Goal: Information Seeking & Learning: Get advice/opinions

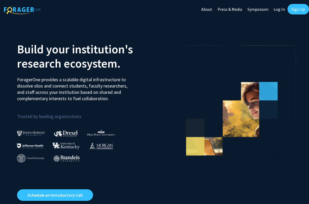
click at [279, 10] on link "Log In" at bounding box center [279, 9] width 17 height 18
select select
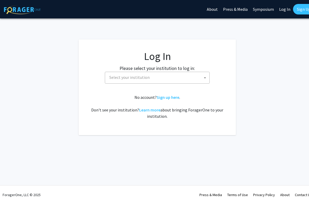
click at [173, 82] on span "Select your institution" at bounding box center [158, 77] width 102 height 11
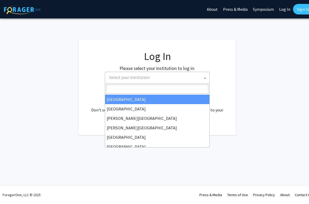
click at [169, 90] on input "Search" at bounding box center [157, 89] width 102 height 9
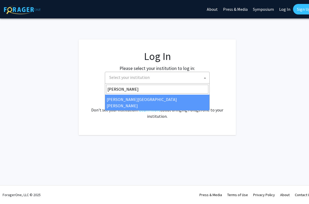
type input "[PERSON_NAME]"
select select "1"
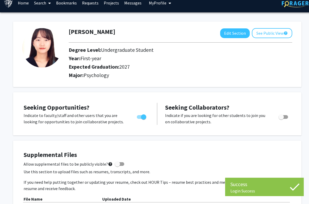
scroll to position [7, 0]
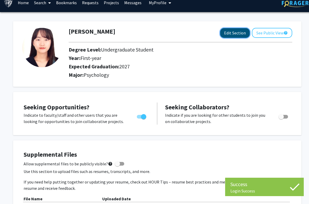
click at [237, 33] on button "Edit Section" at bounding box center [235, 33] width 30 height 10
select select "first-year"
select select "2027"
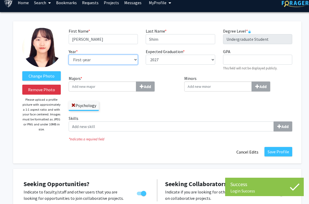
click at [131, 62] on select "--- First-year Sophomore Junior Senior Postbaccalaureate Certificate" at bounding box center [103, 60] width 69 height 10
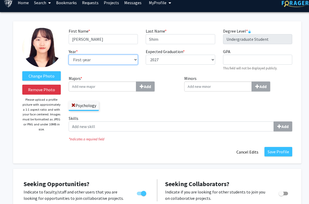
select select "junior"
click at [69, 55] on select "--- First-year Sophomore Junior Senior Postbaccalaureate Certificate" at bounding box center [103, 60] width 69 height 10
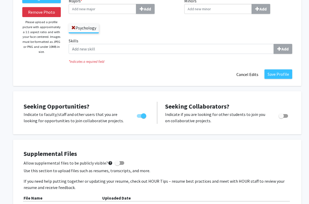
scroll to position [85, 0]
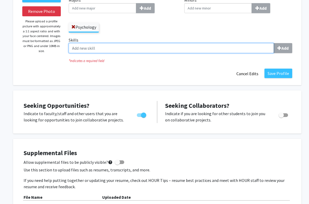
click at [224, 50] on input "Skills Add" at bounding box center [172, 48] width 206 height 10
click at [273, 50] on input "Skills Add" at bounding box center [172, 48] width 206 height 10
click at [238, 51] on input "Skills Add" at bounding box center [172, 48] width 206 height 10
type input "k"
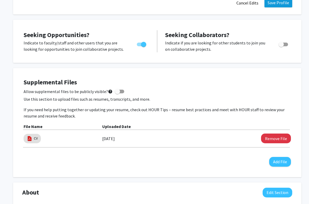
scroll to position [156, 0]
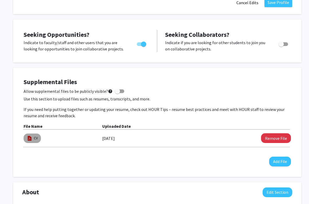
click at [32, 140] on img at bounding box center [30, 138] width 6 height 6
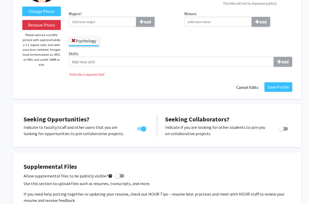
scroll to position [70, 0]
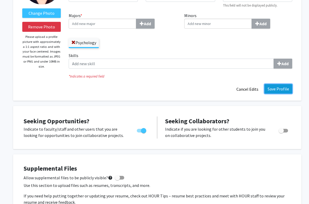
click at [282, 90] on button "Save Profile" at bounding box center [279, 88] width 28 height 9
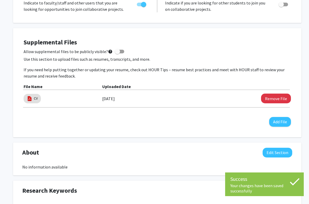
scroll to position [123, 0]
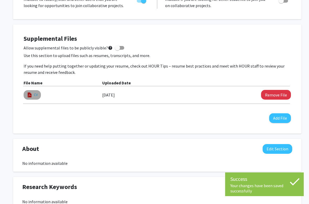
click at [35, 92] on link "CV" at bounding box center [36, 95] width 4 height 6
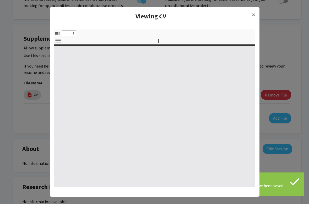
select select "custom"
type input "0"
select select "custom"
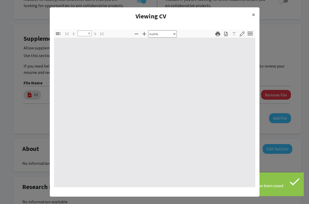
type input "1"
select select "auto"
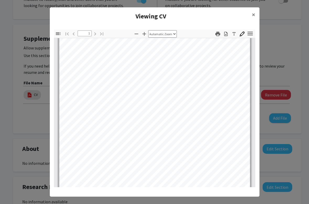
scroll to position [0, 0]
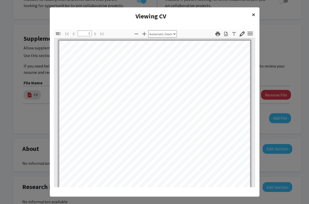
click at [253, 15] on span "×" at bounding box center [253, 14] width 3 height 8
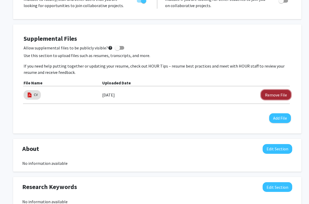
click at [278, 94] on button "Remove File" at bounding box center [276, 95] width 30 height 10
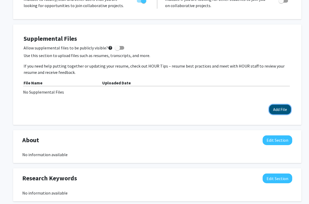
click at [280, 109] on button "Add File" at bounding box center [281, 109] width 22 height 10
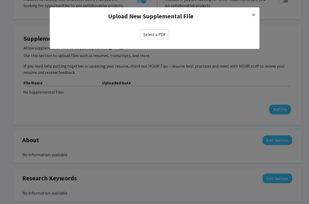
click at [160, 35] on label "Select a PDF" at bounding box center [154, 34] width 29 height 10
click at [0, 0] on input "Select a PDF" at bounding box center [0, 0] width 0 height 0
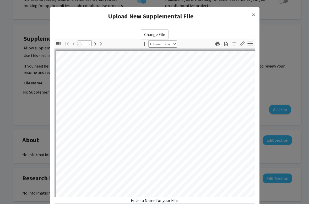
select select "auto"
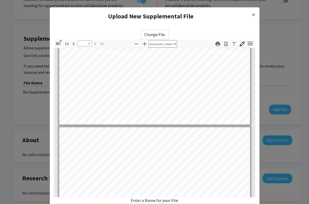
type input "1"
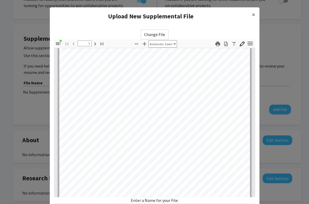
scroll to position [89, 0]
click at [254, 15] on span "×" at bounding box center [253, 14] width 3 height 8
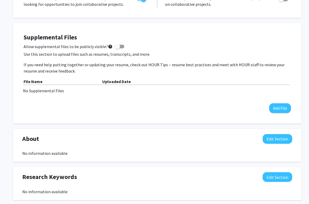
scroll to position [130, 0]
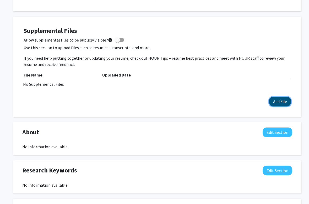
click at [276, 102] on button "Add File" at bounding box center [281, 102] width 22 height 10
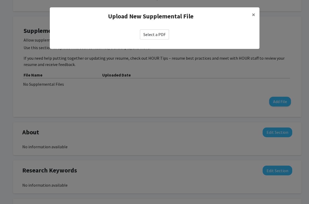
click at [158, 33] on label "Select a PDF" at bounding box center [154, 34] width 29 height 10
click at [0, 0] on input "Select a PDF" at bounding box center [0, 0] width 0 height 0
select select "custom"
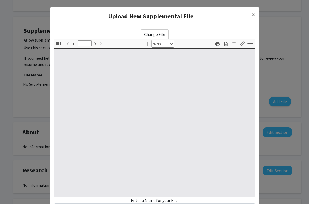
type input "0"
select select "custom"
type input "1"
select select "auto"
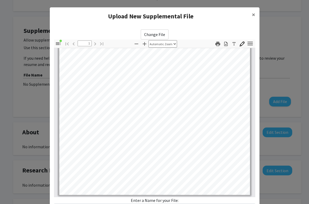
scroll to position [0, 0]
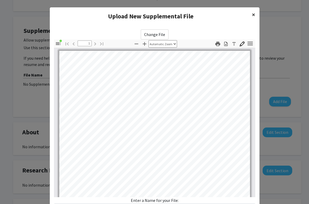
click at [254, 13] on span "×" at bounding box center [253, 14] width 3 height 8
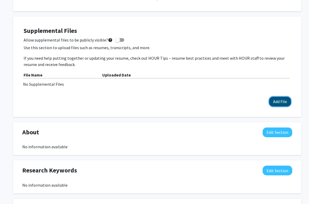
click at [277, 101] on button "Add File" at bounding box center [281, 102] width 22 height 10
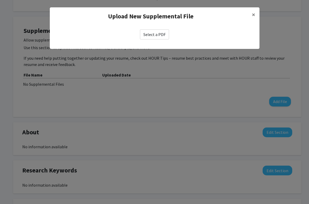
click at [161, 33] on label "Select a PDF" at bounding box center [154, 34] width 29 height 10
click at [0, 0] on input "Select a PDF" at bounding box center [0, 0] width 0 height 0
select select "custom"
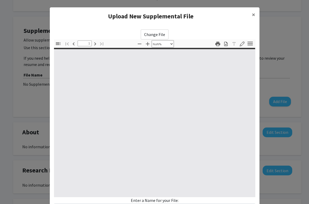
type input "0"
select select "custom"
type input "1"
select select "auto"
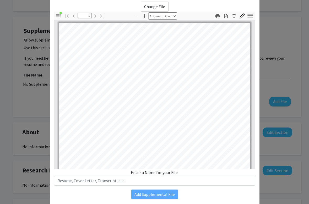
scroll to position [45, 0]
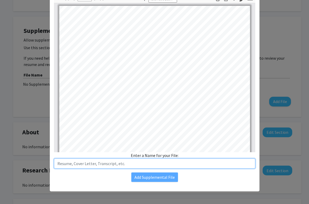
click at [136, 161] on input "text" at bounding box center [155, 163] width 202 height 10
type input "Resume"
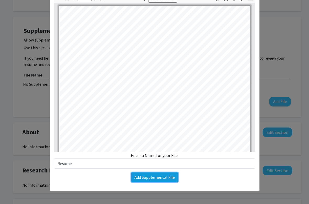
click at [159, 177] on button "Add Supplemental File" at bounding box center [154, 176] width 47 height 9
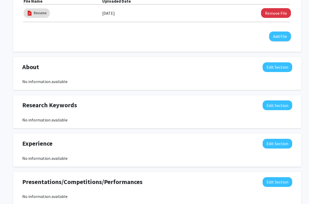
scroll to position [209, 0]
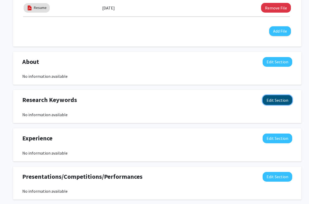
click at [281, 101] on button "Edit Section" at bounding box center [278, 100] width 30 height 10
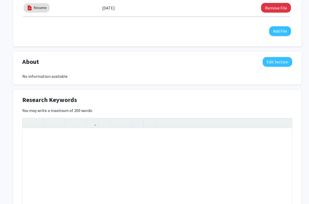
click at [286, 102] on div "Research Keywords Edit Section" at bounding box center [157, 101] width 278 height 12
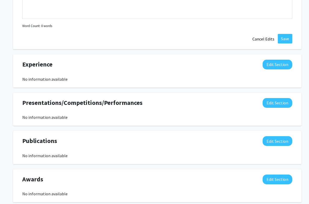
scroll to position [402, 0]
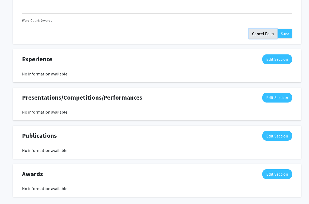
click at [265, 34] on button "Cancel Edits" at bounding box center [263, 34] width 29 height 10
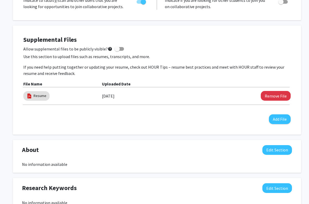
scroll to position [0, 0]
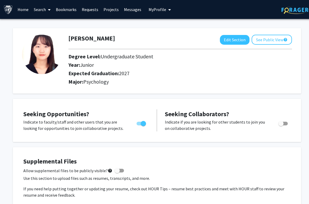
click at [113, 10] on link "Projects" at bounding box center [111, 9] width 20 height 18
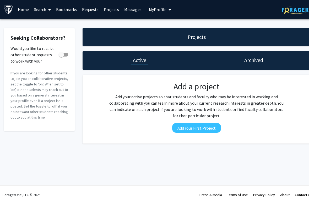
click at [24, 11] on link "Home" at bounding box center [23, 9] width 16 height 18
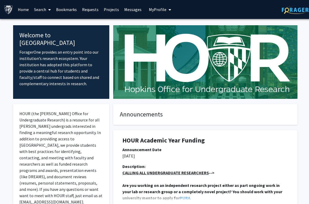
click at [38, 11] on link "Search" at bounding box center [42, 9] width 22 height 18
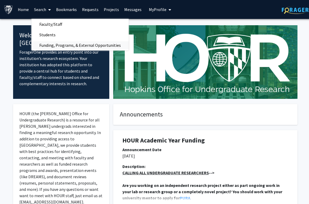
click at [52, 47] on span "Funding, Programs, & External Opportunities" at bounding box center [79, 45] width 97 height 10
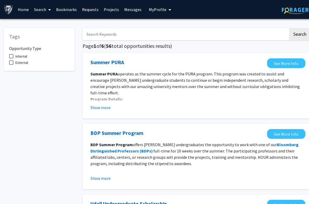
click at [47, 9] on span at bounding box center [48, 10] width 5 height 18
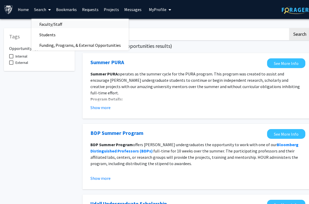
click at [53, 21] on span "Faculty/Staff" at bounding box center [50, 24] width 39 height 10
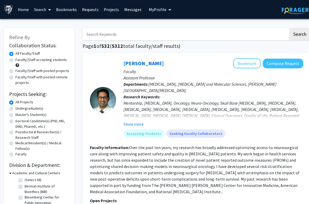
click at [45, 60] on label "Faculty/Staff accepting students" at bounding box center [40, 60] width 51 height 6
click at [19, 60] on input "Faculty/Staff accepting students" at bounding box center [16, 58] width 3 height 3
radio input "true"
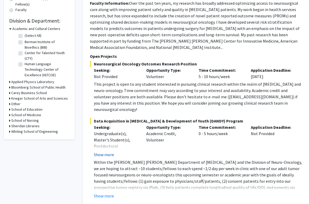
scroll to position [143, 0]
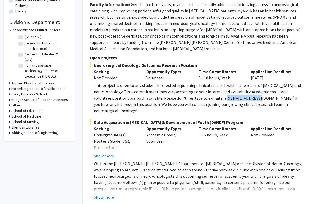
drag, startPoint x: 207, startPoint y: 92, endPoint x: 243, endPoint y: 94, distance: 36.8
click at [243, 94] on div "This project is open to any student interested in pursuing clinical research wi…" at bounding box center [199, 97] width 210 height 31
copy div "dmukher1@jhmi.edu"
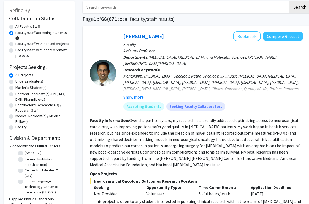
scroll to position [17, 0]
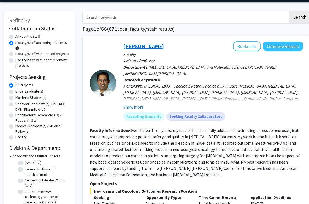
click at [124, 45] on link "Raj Mukherjee" at bounding box center [144, 46] width 40 height 7
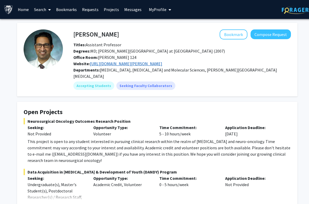
click at [161, 65] on link "https://www.hopkinsmedicine.org/profiles/results/directory/profile/10004317/deb…" at bounding box center [126, 63] width 72 height 5
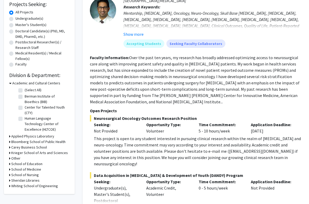
scroll to position [38, 0]
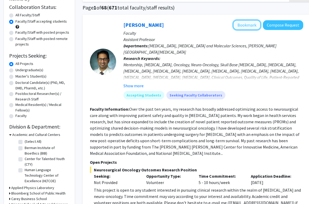
click at [247, 25] on button "Bookmark" at bounding box center [247, 25] width 28 height 10
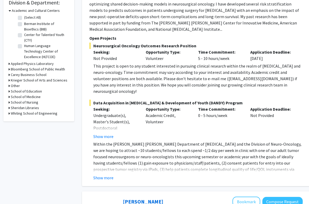
scroll to position [164, 1]
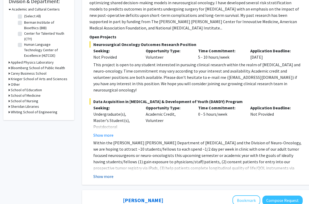
click at [110, 173] on button "Show more" at bounding box center [103, 176] width 20 height 6
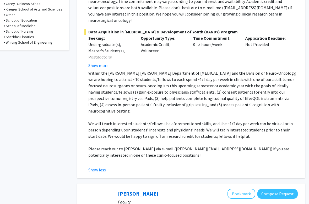
scroll to position [233, 6]
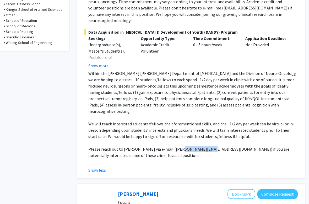
drag, startPoint x: 174, startPoint y: 130, endPoint x: 201, endPoint y: 130, distance: 26.5
click at [201, 146] on p "Please reach out to Dr. Raj Mukherjee via e-mail (drraj@jhmi.edu) if you are po…" at bounding box center [193, 152] width 210 height 13
copy p "drraj@jhmi.edu"
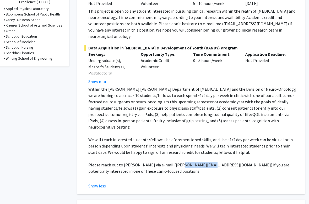
scroll to position [220, 6]
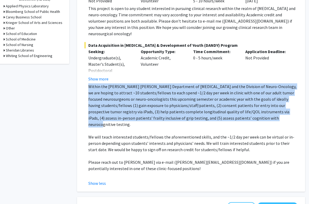
drag, startPoint x: 89, startPoint y: 73, endPoint x: 218, endPoint y: 102, distance: 131.8
click at [218, 102] on p "Within the Johns Hopkins Department of Neurosurgery and the Division of Neuro-O…" at bounding box center [193, 105] width 210 height 44
copy p "Within the Johns Hopkins Department of Neurosurgery and the Division of Neuro-O…"
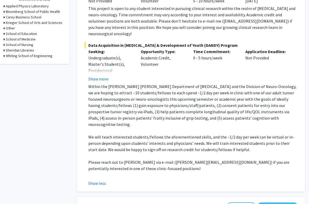
click at [223, 127] on p at bounding box center [193, 130] width 210 height 6
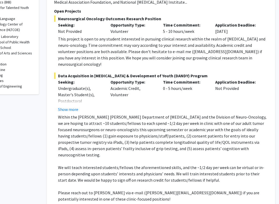
scroll to position [190, 36]
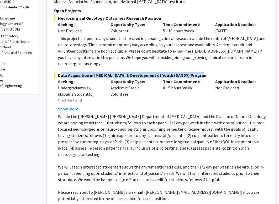
drag, startPoint x: 58, startPoint y: 62, endPoint x: 197, endPoint y: 61, distance: 139.1
click at [197, 72] on span "Data Acquisition in Neurosurgery & Development of Youth (DANDY) Program" at bounding box center [161, 75] width 214 height 6
copy span "Data Acquisition in Neurosurgery & Development of Youth (DANDY) Program"
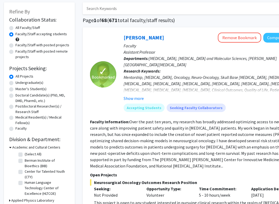
scroll to position [28, 0]
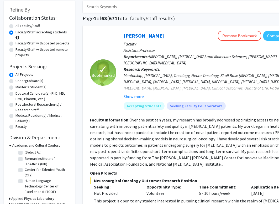
click at [32, 81] on label "Undergraduate(s)" at bounding box center [29, 81] width 28 height 6
click at [19, 81] on input "Undergraduate(s)" at bounding box center [16, 79] width 3 height 3
radio input "true"
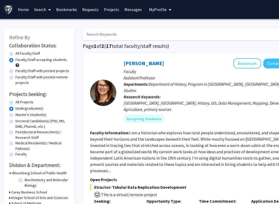
click at [14, 102] on div "All Projects" at bounding box center [39, 102] width 60 height 6
click at [15, 104] on label "All Projects" at bounding box center [24, 102] width 18 height 6
click at [15, 103] on input "All Projects" at bounding box center [16, 100] width 3 height 3
radio input "true"
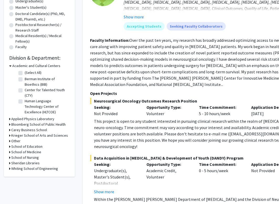
scroll to position [108, 0]
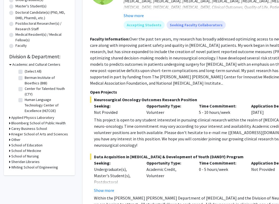
click at [35, 134] on h3 "Krieger School of Arts and Sciences" at bounding box center [39, 134] width 57 height 6
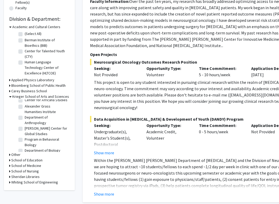
scroll to position [0, 0]
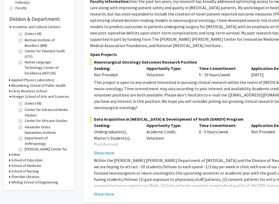
click at [25, 104] on label "(Select All)" at bounding box center [33, 104] width 17 height 6
click at [25, 104] on input "(Select All)" at bounding box center [26, 102] width 3 height 3
checkbox input "true"
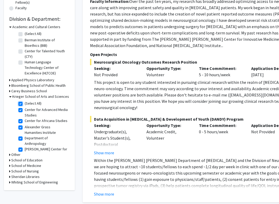
checkbox input "true"
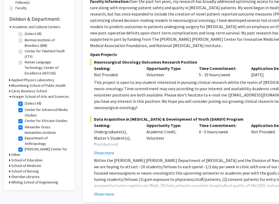
checkbox input "true"
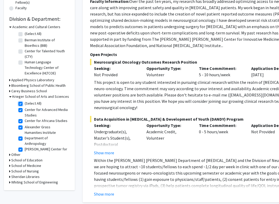
checkbox input "true"
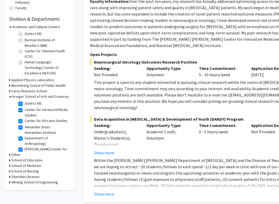
checkbox input "true"
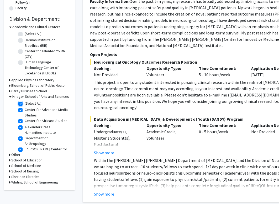
checkbox input "true"
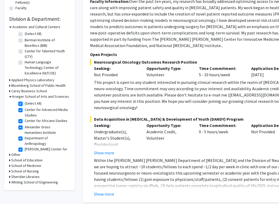
checkbox input "true"
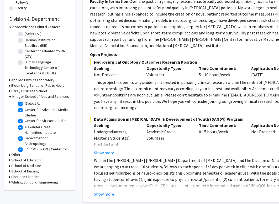
checkbox input "true"
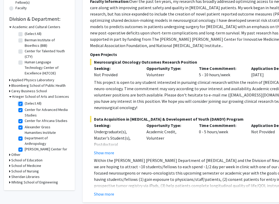
checkbox input "true"
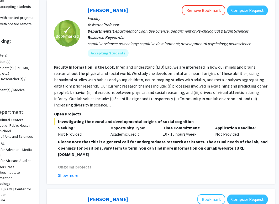
scroll to position [53, 36]
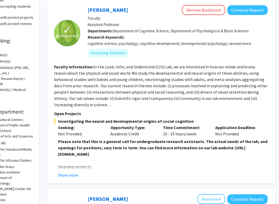
click at [81, 151] on strong "Please note that this is a general call for undergraduate research assistants. …" at bounding box center [162, 148] width 209 height 18
drag, startPoint x: 59, startPoint y: 154, endPoint x: 157, endPoint y: 152, distance: 98.7
click at [157, 152] on p "Please note that this is a general call for undergraduate research assistants. …" at bounding box center [163, 147] width 210 height 19
copy strong "https://www.liulaboratory.org/people/joining-the-lab"
click at [170, 155] on p "Please note that this is a general call for undergraduate research assistants. …" at bounding box center [163, 147] width 210 height 19
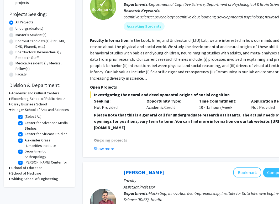
scroll to position [100, 0]
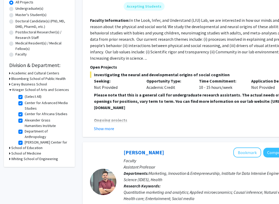
click at [29, 153] on h3 "School of Medicine" at bounding box center [26, 153] width 30 height 6
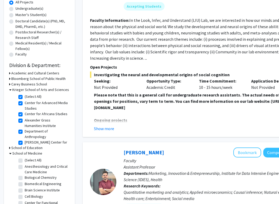
click at [25, 159] on label "(Select All)" at bounding box center [33, 160] width 17 height 6
click at [25, 159] on input "(Select All)" at bounding box center [26, 158] width 3 height 3
checkbox input "true"
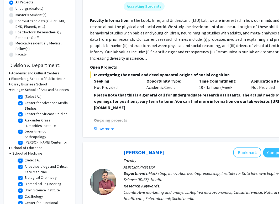
checkbox input "true"
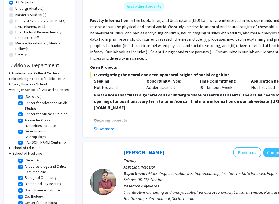
checkbox input "true"
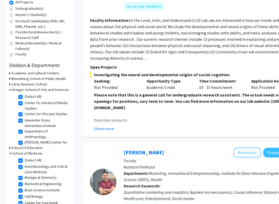
checkbox input "true"
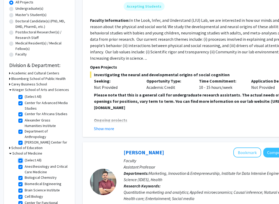
checkbox input "true"
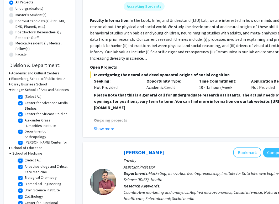
checkbox input "true"
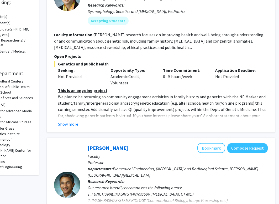
scroll to position [97, 36]
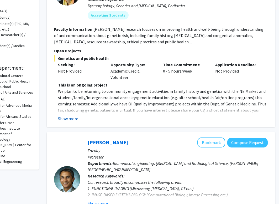
click at [73, 118] on button "Show more" at bounding box center [68, 118] width 20 height 6
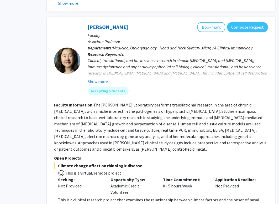
scroll to position [441, 36]
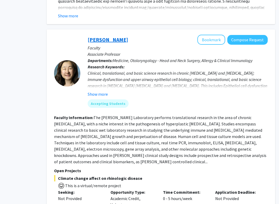
click at [103, 36] on link "Jean Kim" at bounding box center [108, 39] width 40 height 7
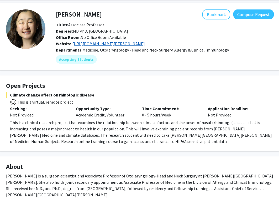
scroll to position [3, 18]
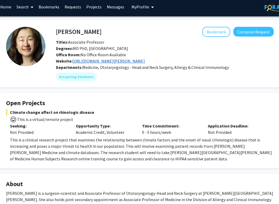
click at [130, 63] on link "https://www.hopkinsmedicine.org/research/labs/jean-kim-lab" at bounding box center [108, 60] width 72 height 5
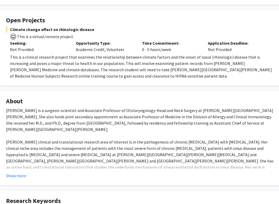
scroll to position [0, 18]
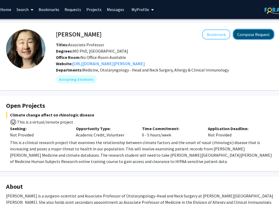
click at [253, 34] on button "Compose Request" at bounding box center [253, 34] width 40 height 10
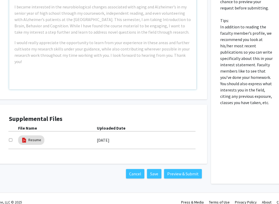
scroll to position [292, 19]
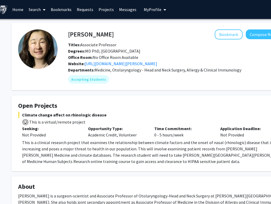
scroll to position [0, 5]
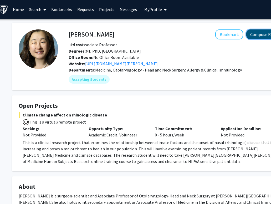
click at [254, 34] on button "Compose Request" at bounding box center [266, 34] width 40 height 10
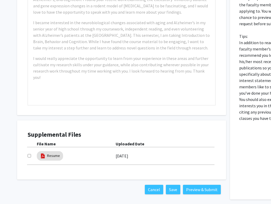
scroll to position [292, 0]
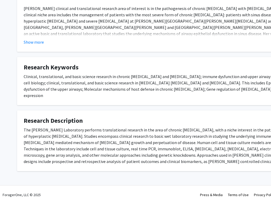
scroll to position [0, 5]
